Goal: Information Seeking & Learning: Learn about a topic

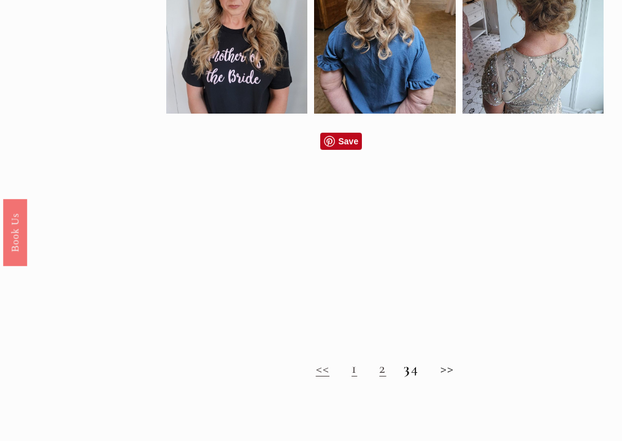
scroll to position [602, 0]
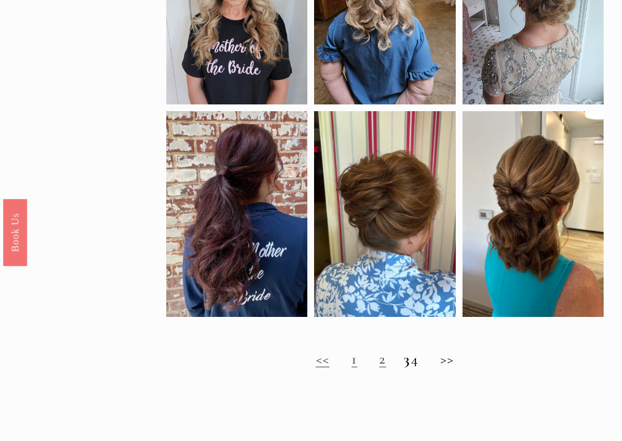
click at [352, 368] on link "1" at bounding box center [355, 359] width 6 height 18
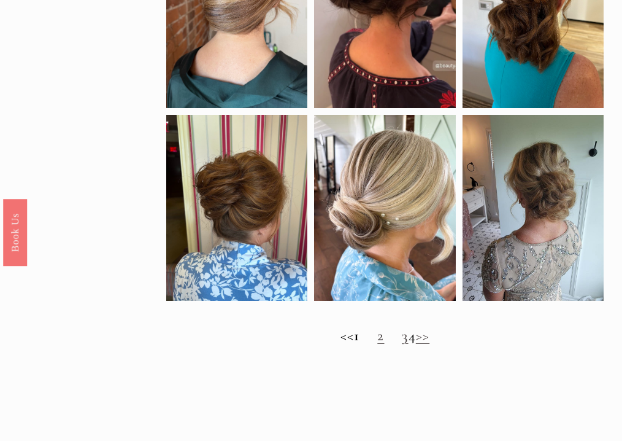
scroll to position [659, 0]
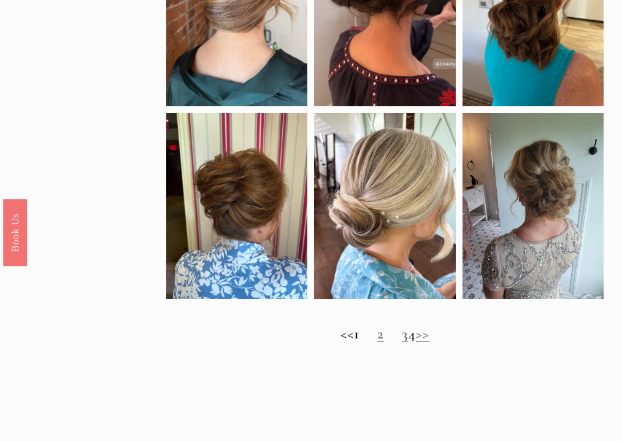
click at [377, 340] on link "2" at bounding box center [380, 334] width 7 height 18
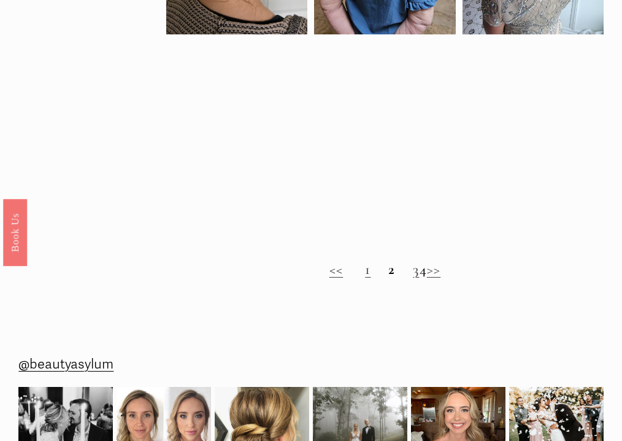
scroll to position [719, 0]
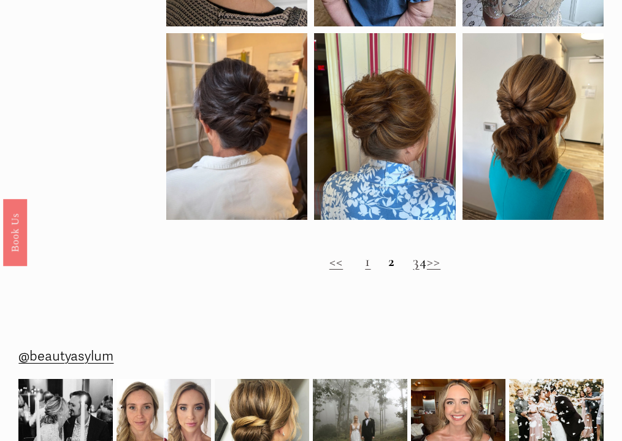
click at [413, 270] on link "3" at bounding box center [416, 261] width 6 height 18
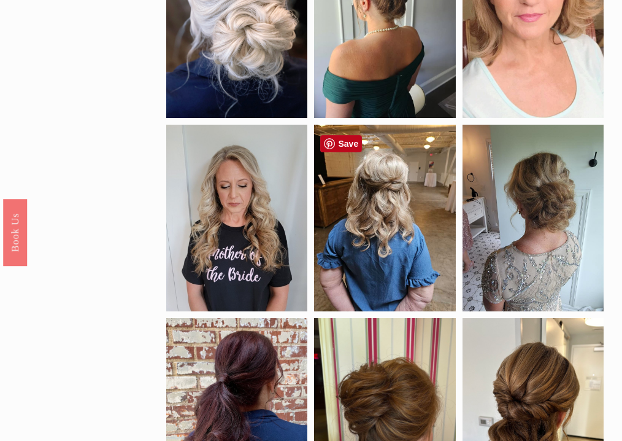
scroll to position [408, 0]
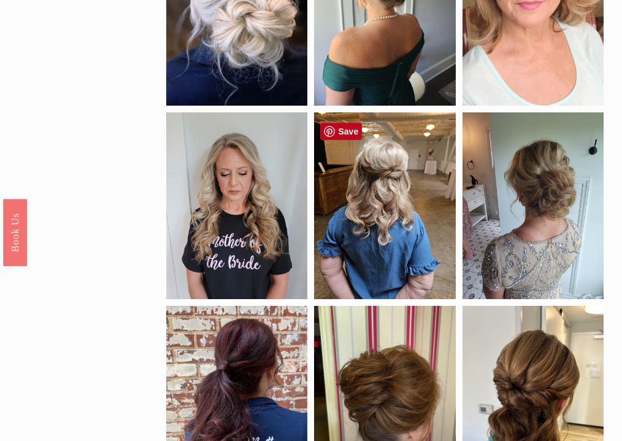
click at [359, 251] on div at bounding box center [384, 205] width 141 height 187
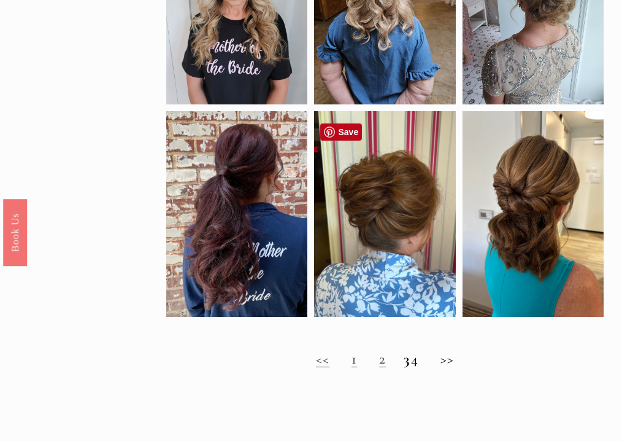
scroll to position [605, 0]
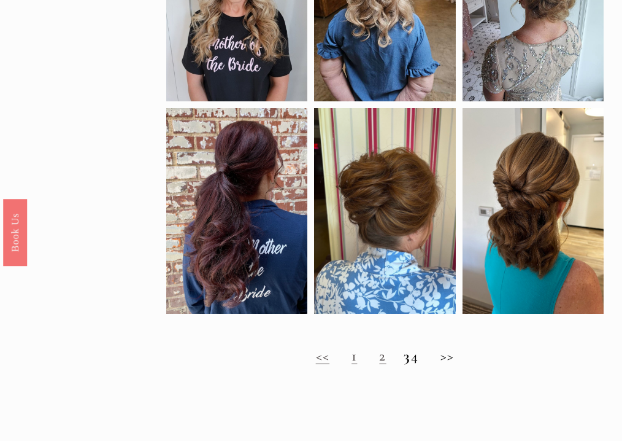
click at [423, 365] on h2 "<< 1 2 3 4 >>" at bounding box center [384, 355] width 437 height 17
click at [420, 365] on h2 "<< 1 2 3 4 >>" at bounding box center [384, 355] width 437 height 17
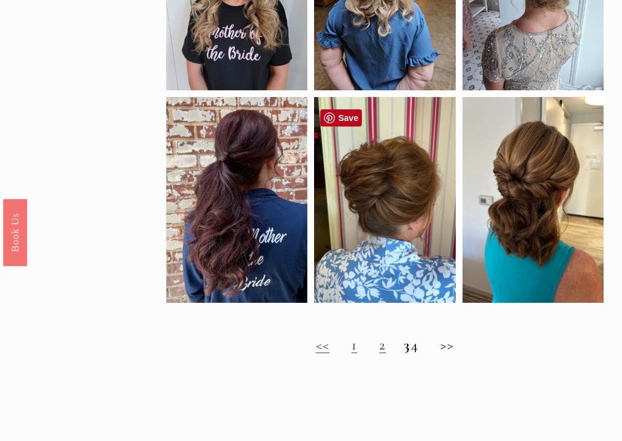
scroll to position [617, 0]
